Goal: Find specific page/section: Find specific page/section

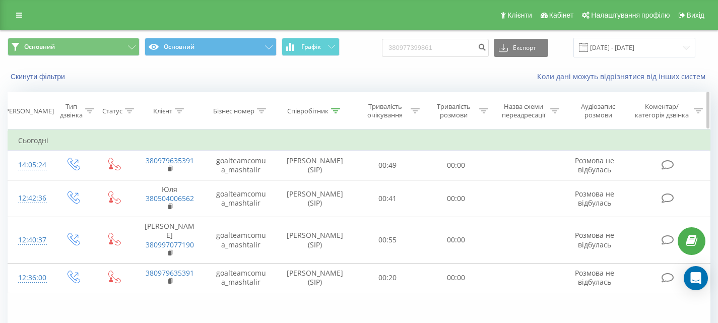
click at [332, 109] on icon at bounding box center [335, 110] width 9 height 5
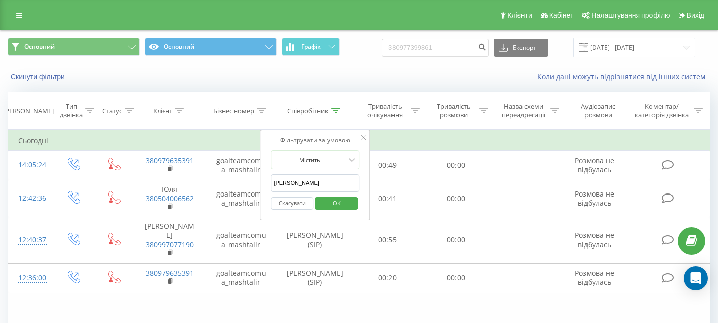
click at [320, 179] on input "[PERSON_NAME]" at bounding box center [315, 183] width 89 height 18
type input "марта"
click at [335, 204] on span "OK" at bounding box center [336, 203] width 28 height 16
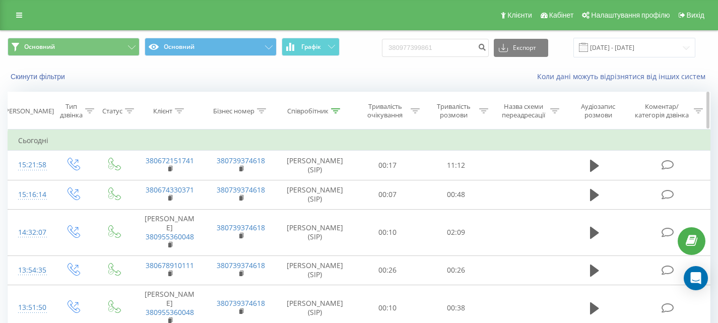
click at [335, 111] on icon at bounding box center [335, 110] width 9 height 5
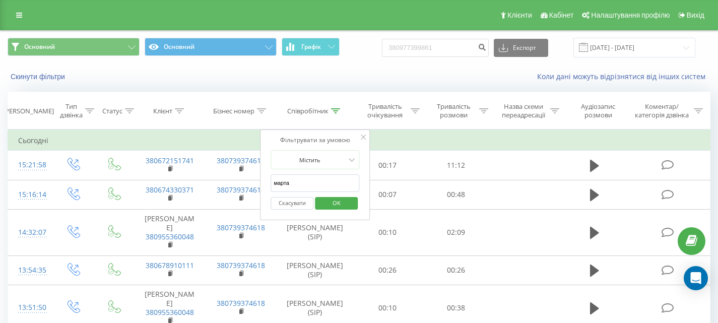
click at [313, 180] on input "марта" at bounding box center [315, 183] width 89 height 18
type input "[PERSON_NAME]"
click at [348, 202] on span "OK" at bounding box center [336, 203] width 28 height 16
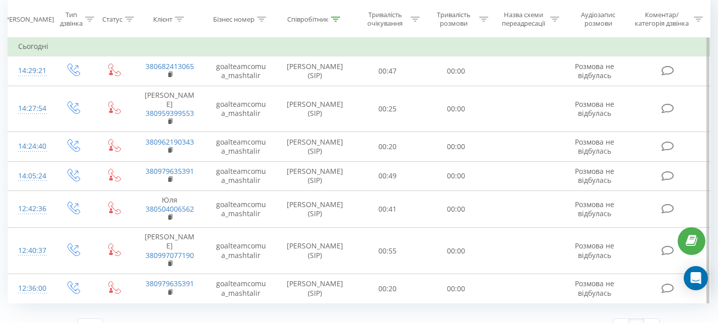
scroll to position [38, 0]
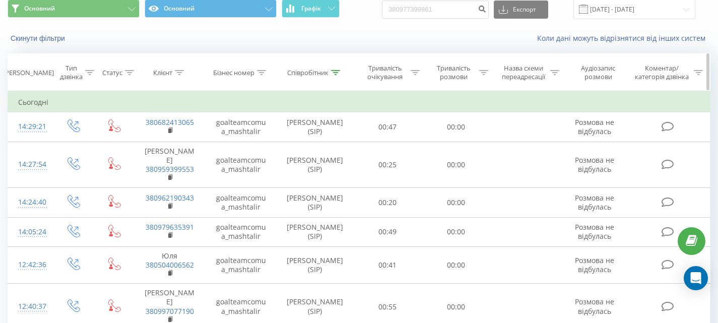
click at [338, 76] on div at bounding box center [335, 73] width 9 height 9
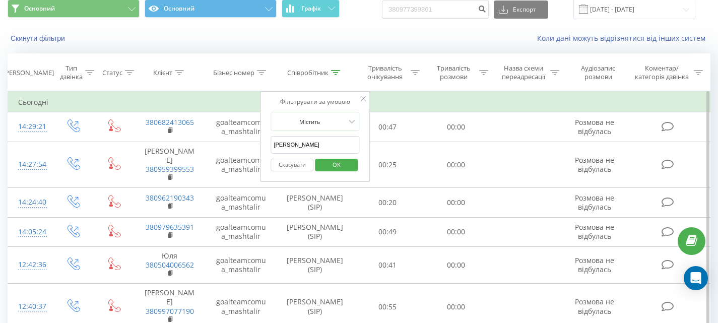
click at [307, 144] on input "[PERSON_NAME]" at bounding box center [315, 145] width 89 height 18
click at [327, 166] on span "OK" at bounding box center [336, 165] width 28 height 16
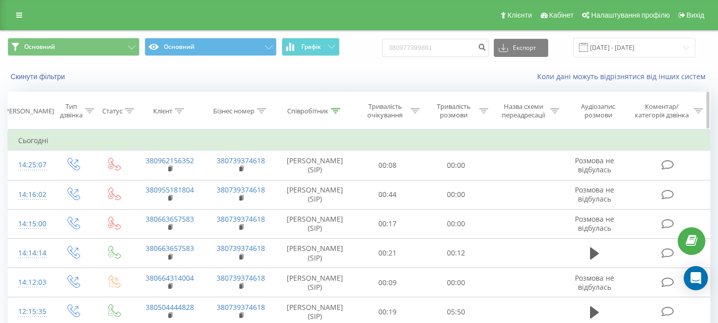
click at [340, 115] on div at bounding box center [335, 111] width 9 height 9
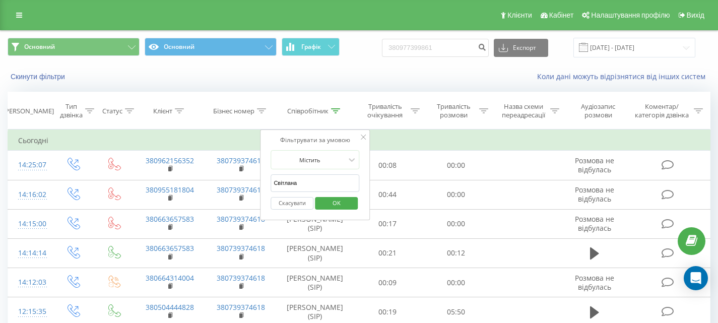
click at [316, 180] on input "Світлана" at bounding box center [315, 183] width 89 height 18
click at [328, 203] on span "OK" at bounding box center [336, 203] width 28 height 16
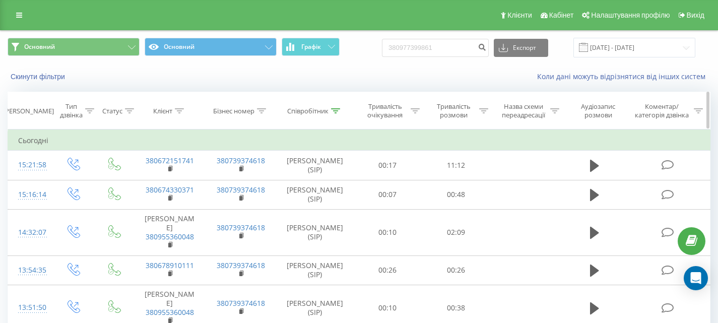
click at [339, 114] on div at bounding box center [335, 111] width 9 height 9
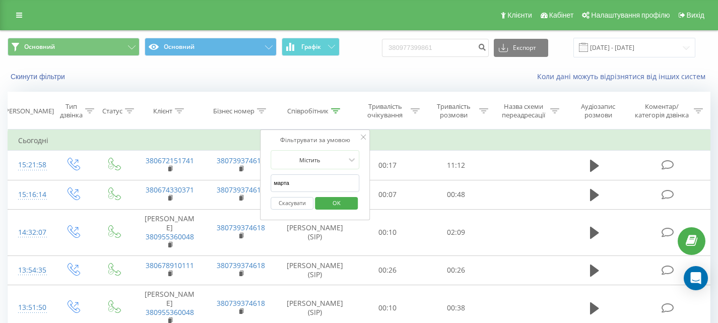
click at [308, 181] on input "марта" at bounding box center [315, 183] width 89 height 18
type input "[PERSON_NAME]"
click at [336, 199] on span "OK" at bounding box center [336, 203] width 28 height 16
